Goal: Task Accomplishment & Management: Complete application form

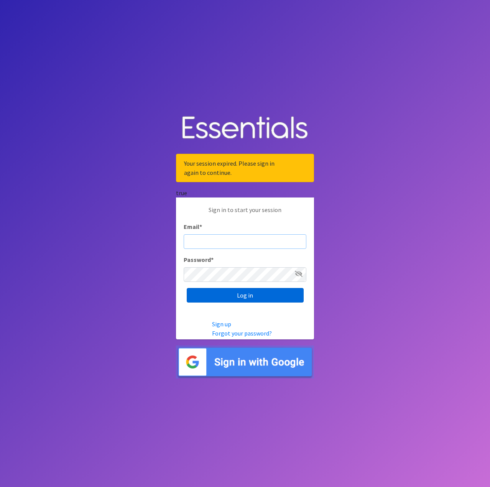
type input "[EMAIL_ADDRESS][DOMAIN_NAME]"
click at [248, 298] on input "Log in" at bounding box center [245, 295] width 117 height 15
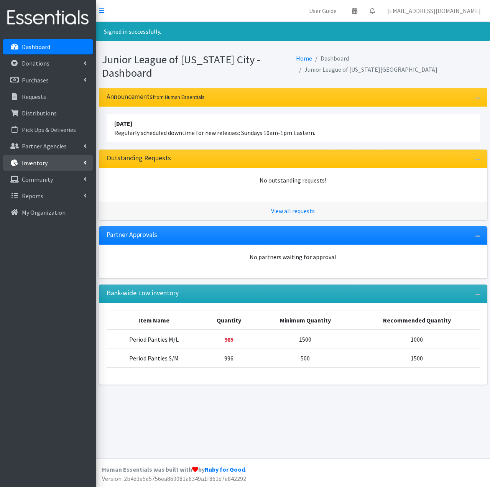
click at [44, 167] on link "Inventory" at bounding box center [48, 162] width 90 height 15
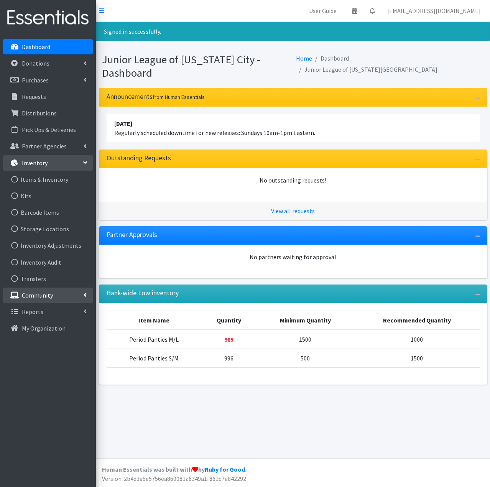
click at [57, 297] on link "Community" at bounding box center [48, 294] width 90 height 15
click at [57, 296] on link "Community" at bounding box center [48, 294] width 90 height 15
click at [51, 314] on link "Reports" at bounding box center [48, 311] width 90 height 15
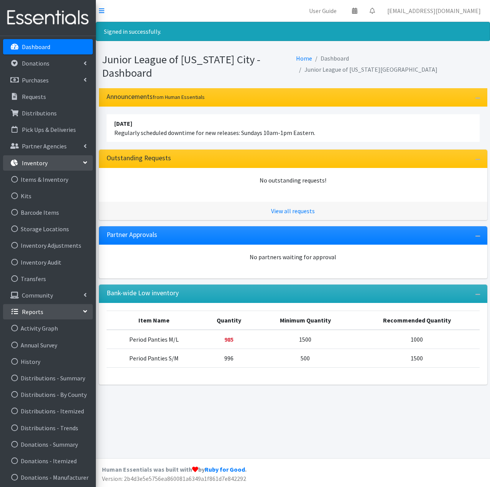
click at [52, 313] on link "Reports" at bounding box center [48, 311] width 90 height 15
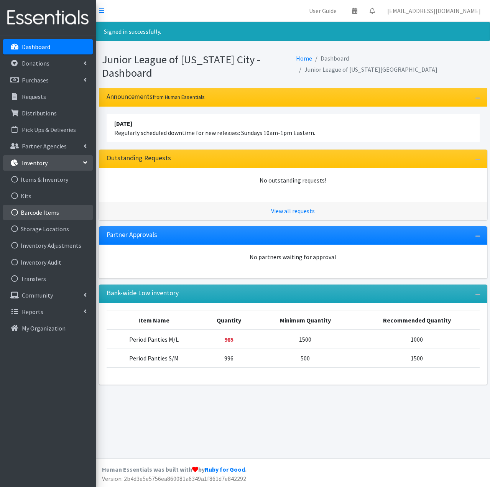
click at [44, 214] on link "Barcode Items" at bounding box center [48, 212] width 90 height 15
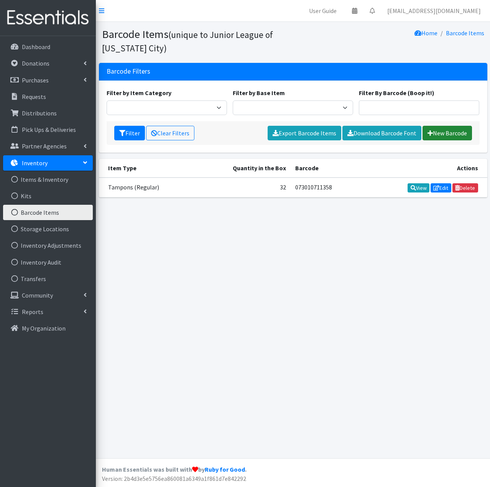
click at [435, 136] on link "New Barcode" at bounding box center [446, 133] width 49 height 15
click at [380, 133] on link "Download Barcode Font" at bounding box center [381, 133] width 79 height 15
click at [347, 265] on div "Barcode Items (unique to Junior League of Oklahoma City) Home Barcode Items Bar…" at bounding box center [293, 240] width 394 height 436
click at [343, 8] on link "User Guide" at bounding box center [323, 10] width 40 height 15
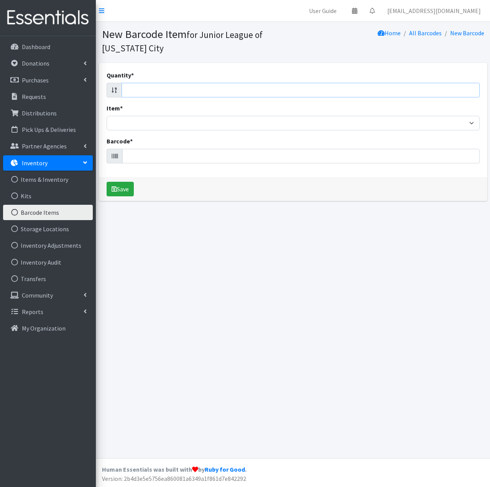
click at [156, 87] on input "Quantity *" at bounding box center [300, 90] width 358 height 15
click at [157, 94] on input "Quantity *" at bounding box center [300, 90] width 358 height 15
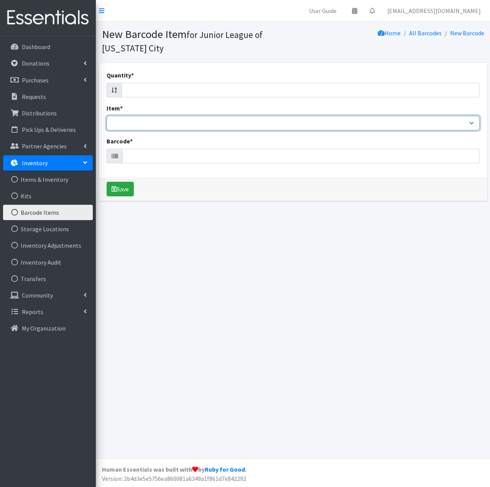
click at [158, 125] on select "6 x 9 Bags 8.5 x 11 Bags Liners (Long) Liners (Regular) Pads (Heavy) Pads (Jumb…" at bounding box center [293, 123] width 373 height 15
click at [159, 122] on select "6 x 9 Bags 8.5 x 11 Bags Liners (Long) Liners (Regular) Pads (Heavy) Pads (Jumb…" at bounding box center [293, 123] width 373 height 15
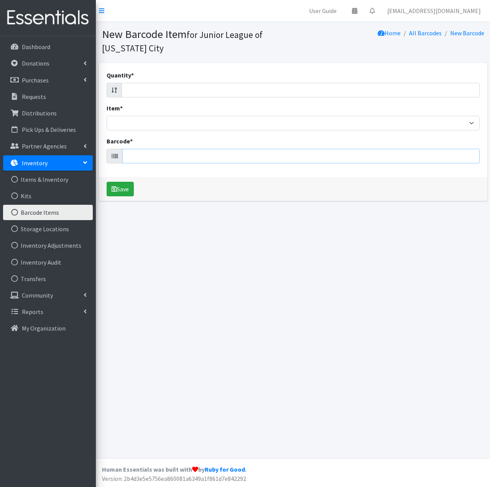
click at [159, 163] on input "Barcode *" at bounding box center [300, 156] width 357 height 15
click at [155, 153] on input "Barcode *" at bounding box center [300, 156] width 357 height 15
click at [112, 159] on icon at bounding box center [115, 156] width 6 height 6
click at [112, 156] on icon at bounding box center [115, 156] width 6 height 6
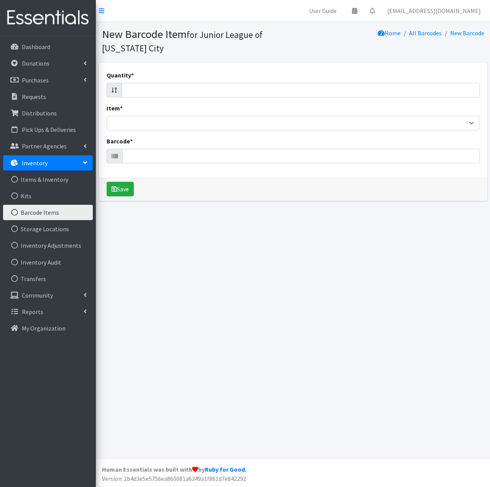
click at [112, 156] on icon at bounding box center [115, 156] width 6 height 6
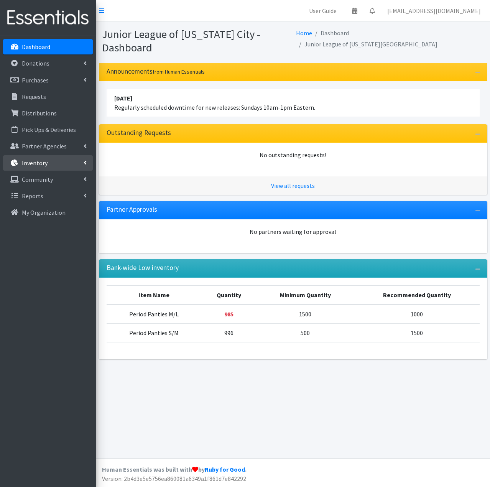
click at [36, 166] on p "Inventory" at bounding box center [35, 163] width 26 height 8
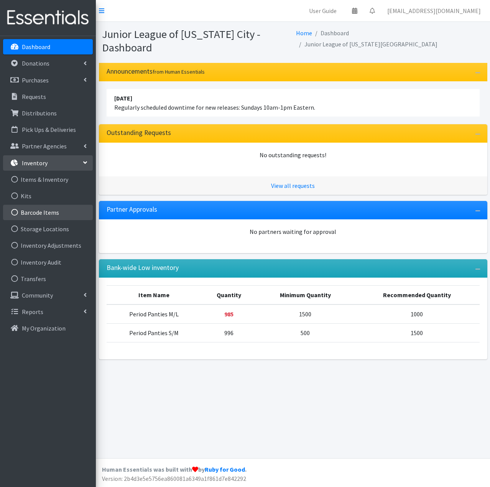
click at [48, 218] on link "Barcode Items" at bounding box center [48, 212] width 90 height 15
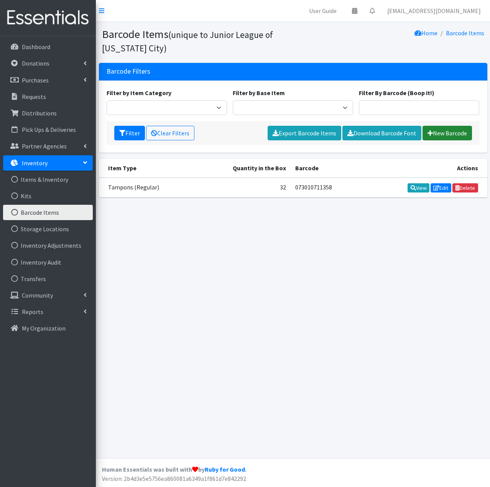
click at [453, 133] on link "New Barcode" at bounding box center [446, 133] width 49 height 15
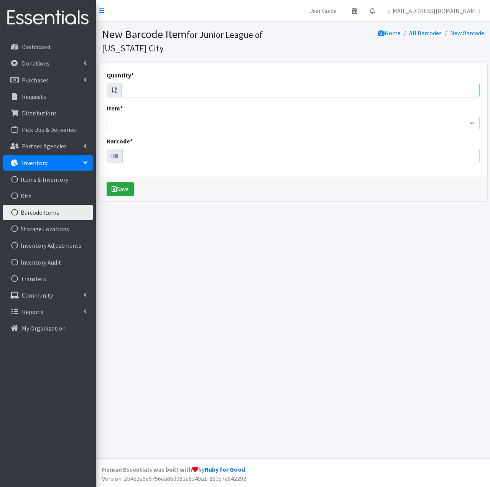
click at [217, 92] on input "Quantity *" at bounding box center [300, 90] width 358 height 15
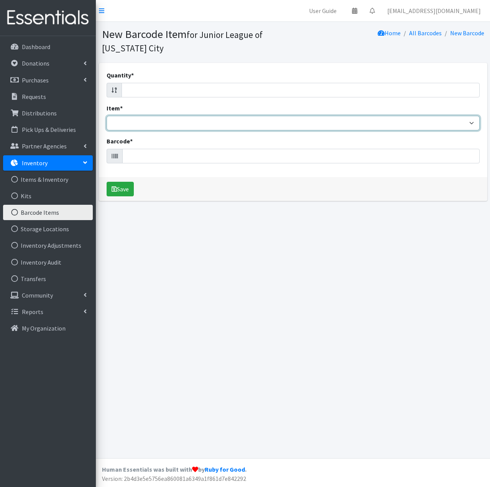
click at [274, 125] on select "6 x 9 Bags 8.5 x 11 Bags Liners (Long) Liners (Regular) Pads (Heavy) Pads (Jumb…" at bounding box center [293, 123] width 373 height 15
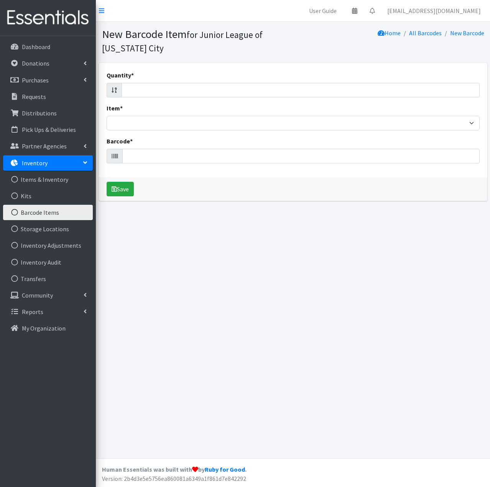
click at [299, 70] on div "Quantity * Item * 6 x 9 Bags 8.5 x 11 Bags Liners (Long) Liners (Regular) Pads …" at bounding box center [293, 120] width 388 height 114
click at [290, 92] on input "Quantity *" at bounding box center [300, 90] width 358 height 15
click at [290, 86] on input "Quantity *" at bounding box center [300, 90] width 358 height 15
click at [287, 95] on input "Quantity *" at bounding box center [300, 90] width 358 height 15
type input "1"
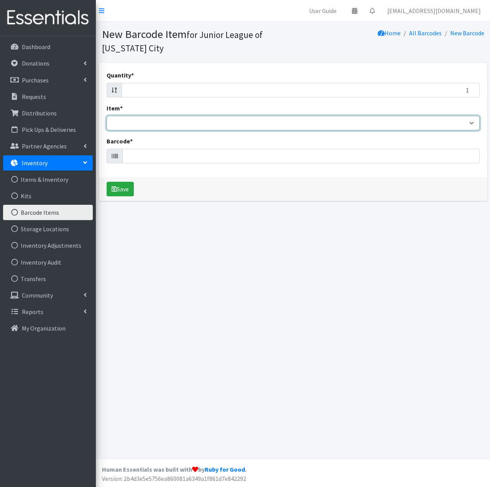
click at [449, 121] on select "6 x 9 Bags 8.5 x 11 Bags Liners (Long) Liners (Regular) Pads (Heavy) Pads (Jumb…" at bounding box center [293, 123] width 373 height 15
select select "7617"
click at [107, 116] on select "6 x 9 Bags 8.5 x 11 Bags Liners (Long) Liners (Regular) Pads (Heavy) Pads (Jumb…" at bounding box center [293, 123] width 373 height 15
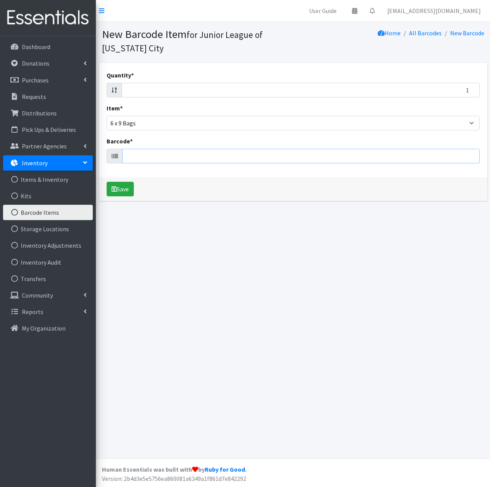
click at [150, 157] on input "Barcode *" at bounding box center [300, 156] width 357 height 15
click at [122, 157] on input "Barcode *" at bounding box center [300, 156] width 357 height 15
click at [118, 157] on span at bounding box center [115, 156] width 16 height 15
click at [115, 156] on icon at bounding box center [115, 156] width 6 height 6
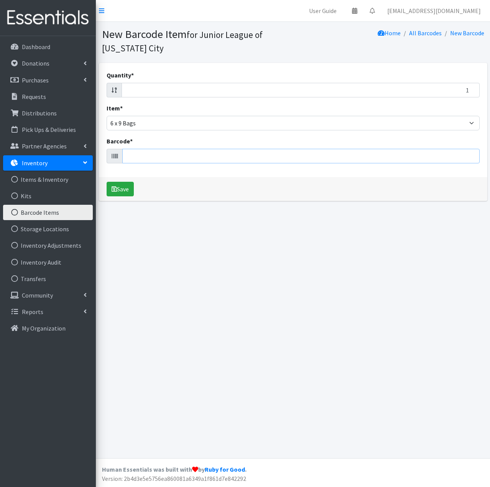
click at [132, 156] on input "Barcode *" at bounding box center [300, 156] width 357 height 15
type input "JLOC-PE-TR"
click at [129, 191] on button "Save" at bounding box center [120, 189] width 27 height 15
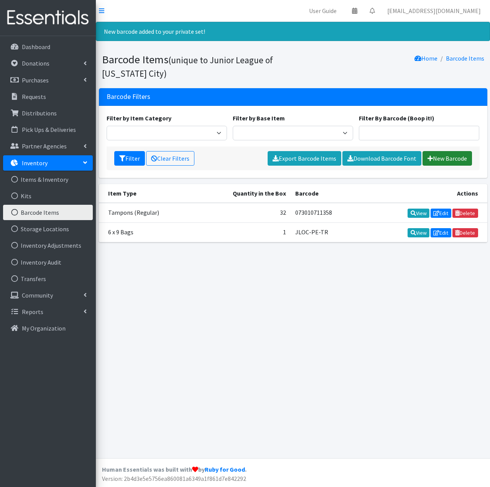
click at [441, 157] on link "New Barcode" at bounding box center [446, 158] width 49 height 15
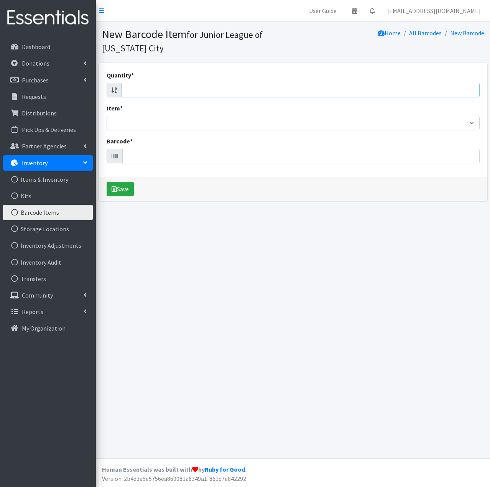
click at [182, 89] on input "Quantity *" at bounding box center [300, 90] width 358 height 15
type input "1"
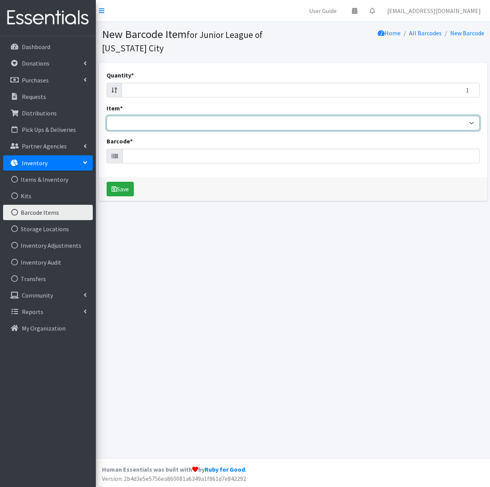
click at [287, 122] on select "6 x 9 Bags 8.5 x 11 Bags Liners (Long) Liners (Regular) Pads (Heavy) Pads (Jumb…" at bounding box center [293, 123] width 373 height 15
select select "15565"
click at [107, 116] on select "6 x 9 Bags 8.5 x 11 Bags Liners (Long) Liners (Regular) Pads (Heavy) Pads (Jumb…" at bounding box center [293, 123] width 373 height 15
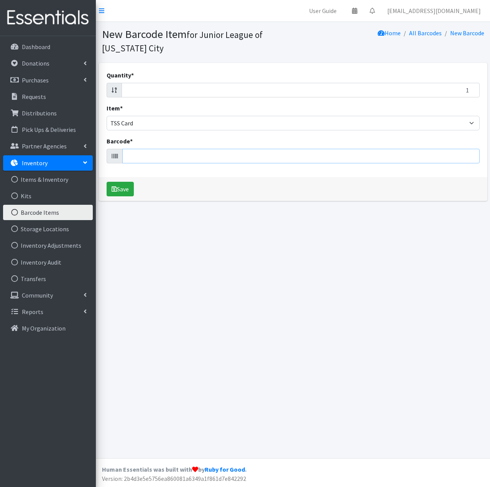
click at [196, 159] on input "Barcode *" at bounding box center [300, 156] width 357 height 15
type input "JLOC-PE-TR"
click at [126, 189] on button "Save" at bounding box center [120, 189] width 27 height 15
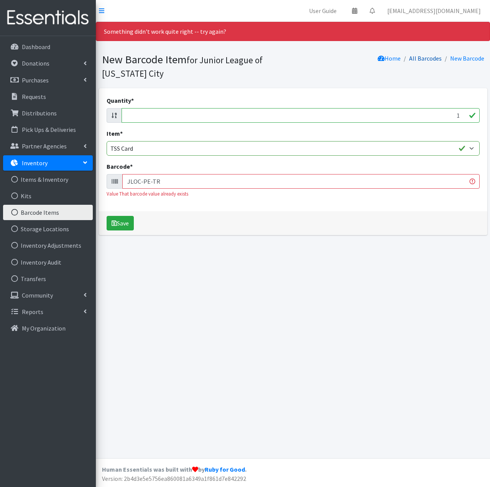
click at [424, 61] on link "All Barcodes" at bounding box center [425, 58] width 33 height 8
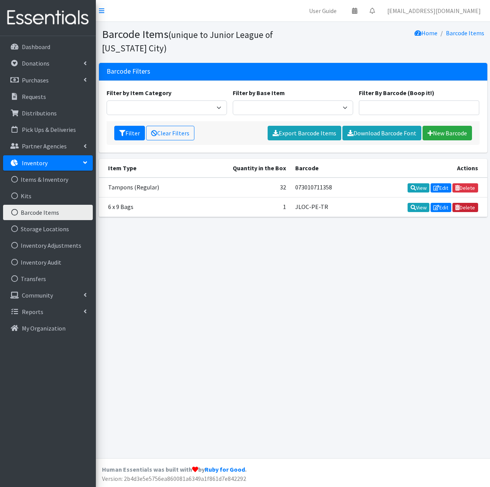
click at [466, 210] on link "Delete" at bounding box center [465, 207] width 26 height 9
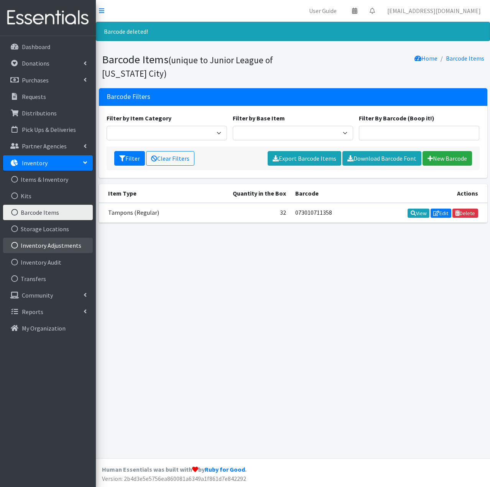
click at [58, 248] on link "Inventory Adjustments" at bounding box center [48, 245] width 90 height 15
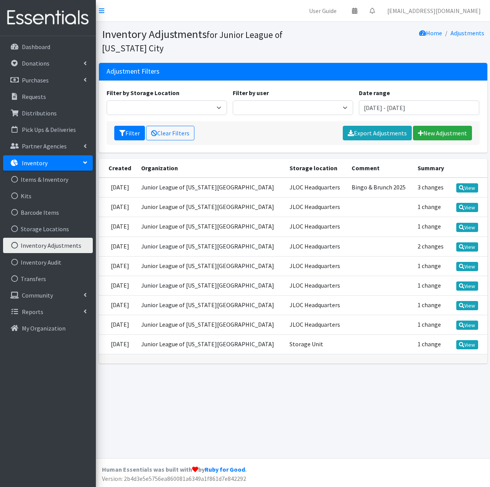
click at [303, 422] on div "Inventory Adjustments for Junior League of [US_STATE] City Home Adjustments Adj…" at bounding box center [293, 240] width 394 height 436
click at [474, 187] on link "View" at bounding box center [467, 187] width 22 height 9
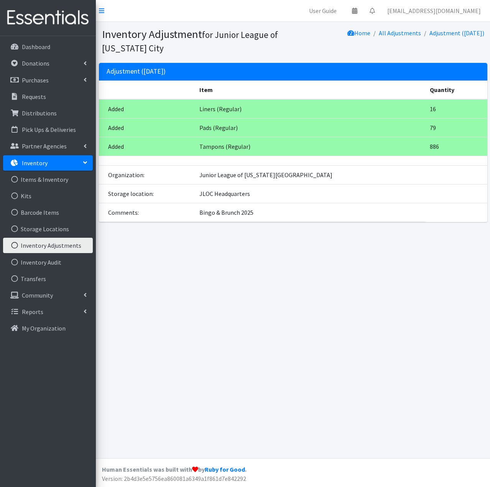
click at [57, 243] on link "Inventory Adjustments" at bounding box center [48, 245] width 90 height 15
